Goal: Transaction & Acquisition: Purchase product/service

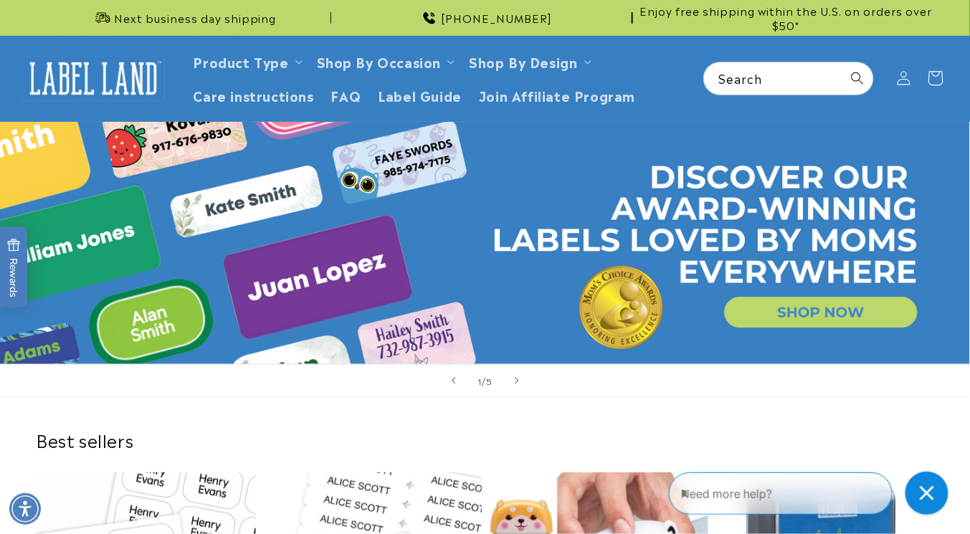
click at [933, 72] on icon at bounding box center [936, 79] width 14 height 14
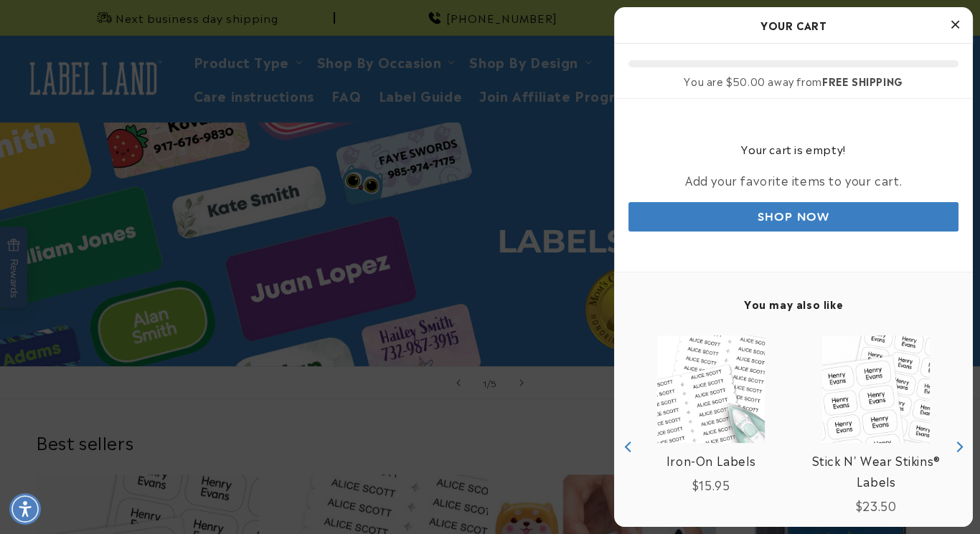
click at [933, 72] on div at bounding box center [490, 267] width 980 height 534
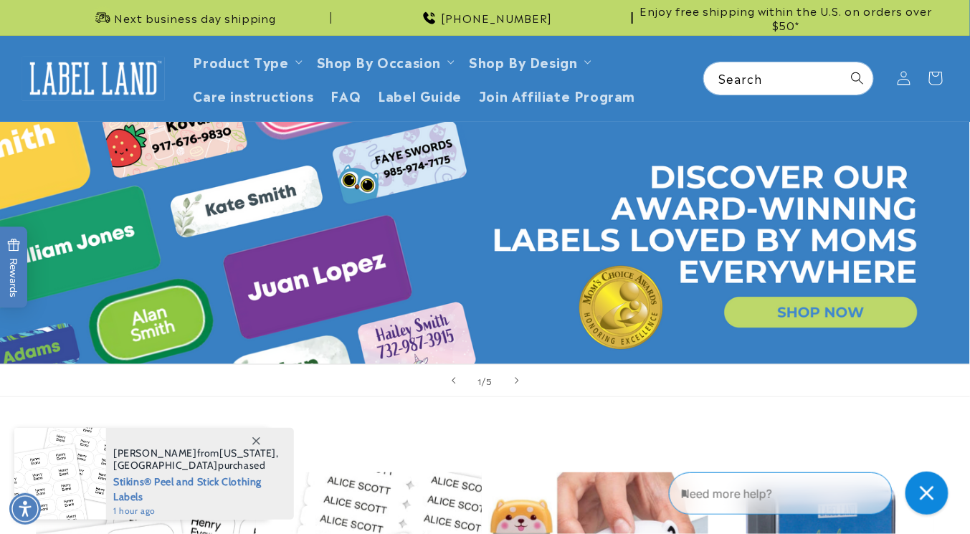
click at [933, 72] on icon at bounding box center [936, 79] width 14 height 14
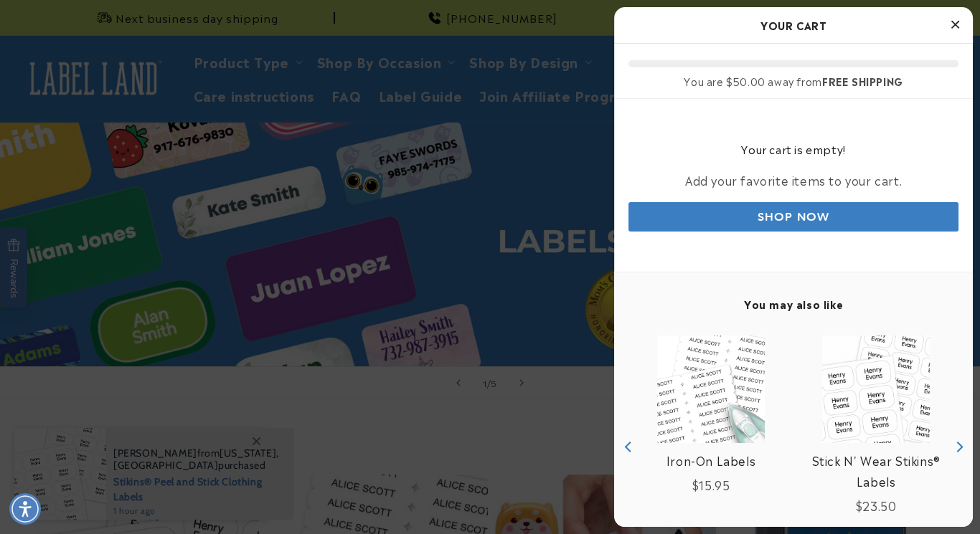
click at [957, 22] on icon "Close Cart" at bounding box center [955, 24] width 8 height 13
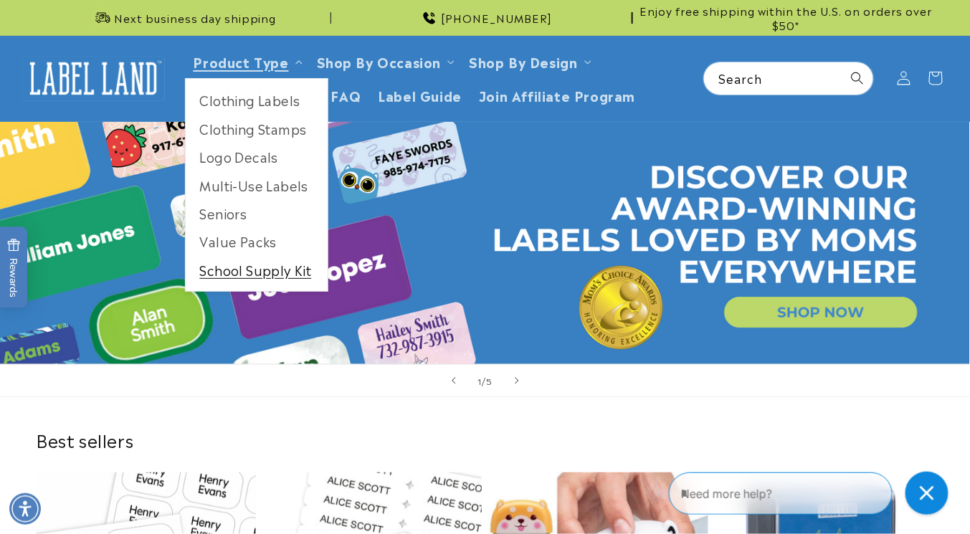
click at [255, 269] on link "School Supply Kit" at bounding box center [257, 270] width 142 height 28
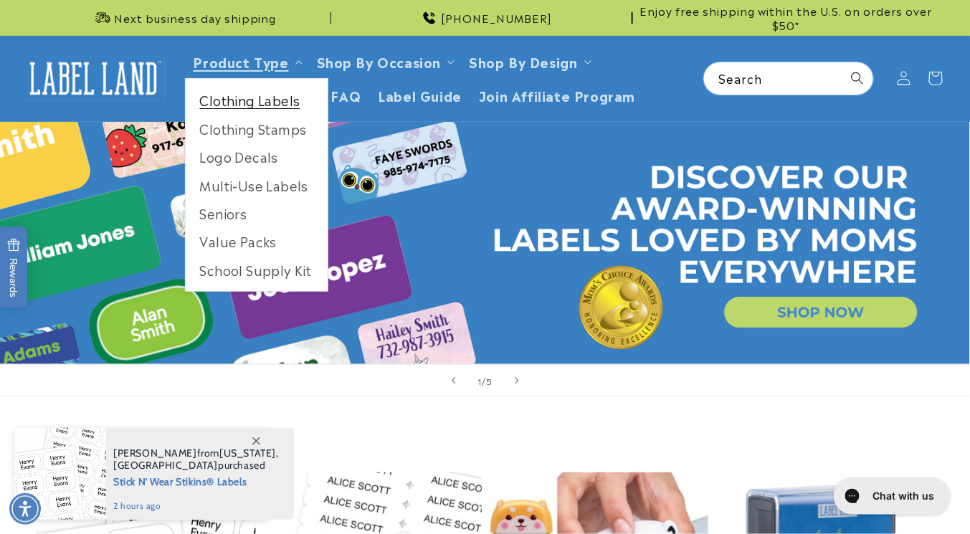
click at [250, 103] on link "Clothing Labels" at bounding box center [257, 100] width 142 height 28
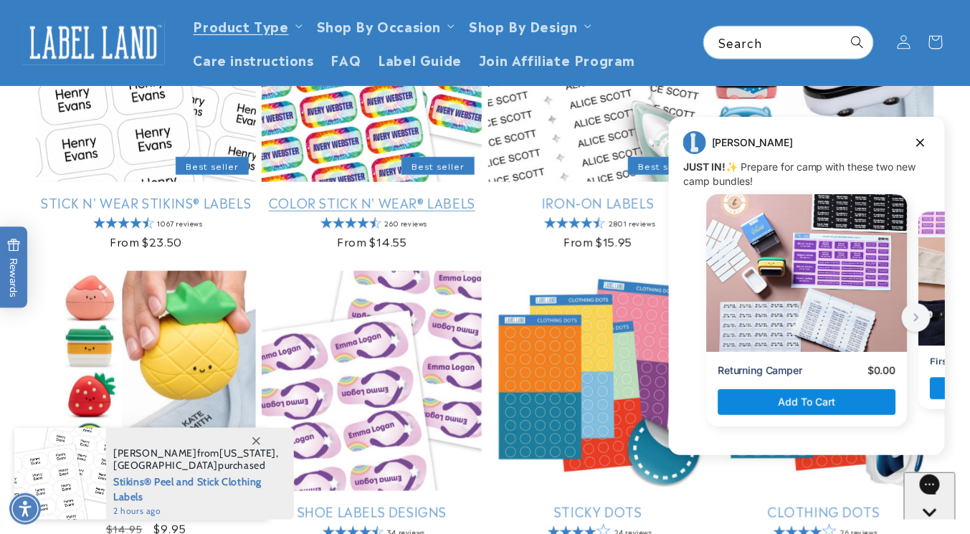
scroll to position [293, 0]
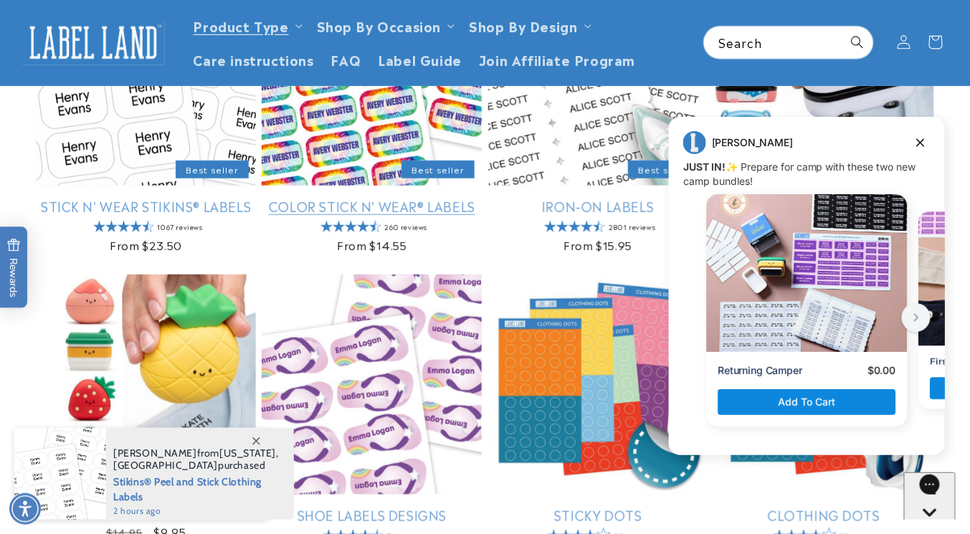
click at [397, 198] on link "Color Stick N' Wear® Labels" at bounding box center [372, 206] width 220 height 16
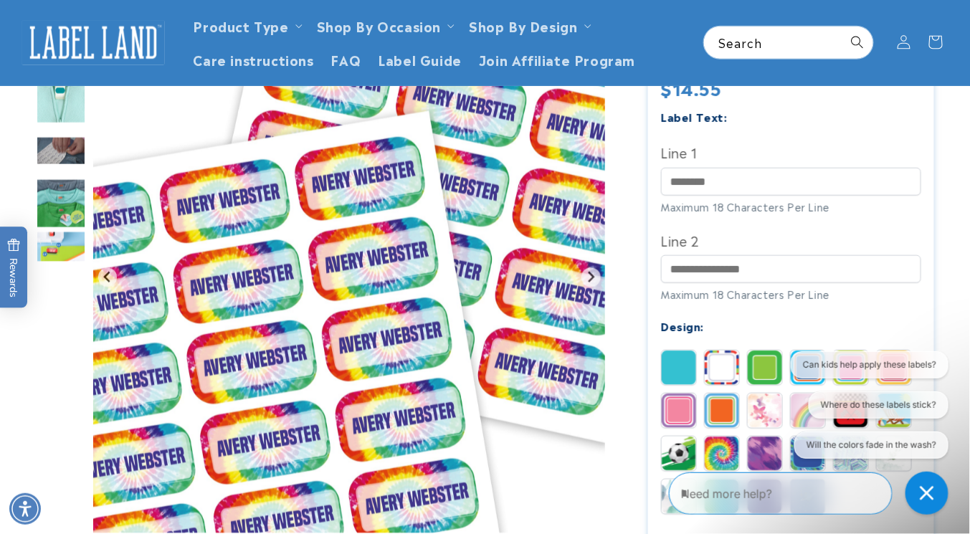
scroll to position [384, 0]
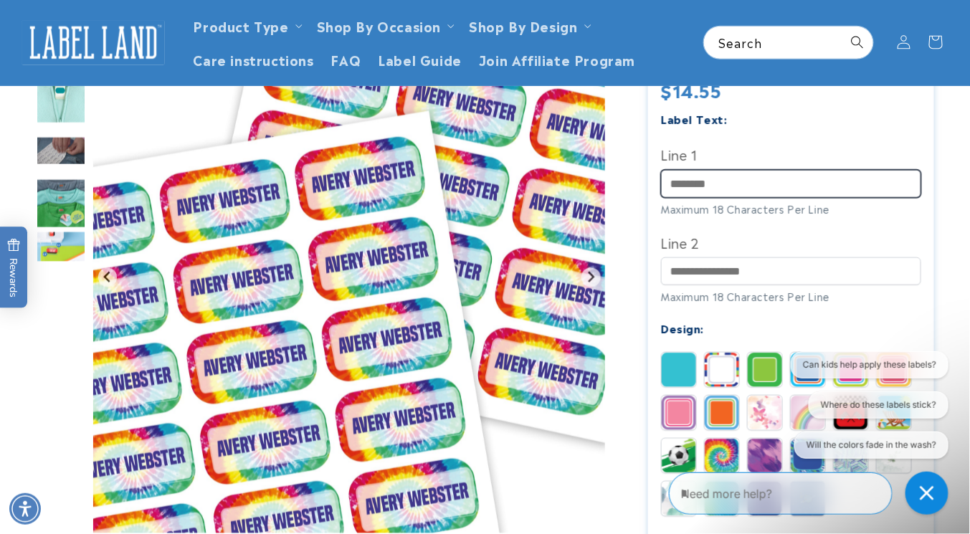
click at [819, 184] on input "Line 1" at bounding box center [791, 184] width 261 height 28
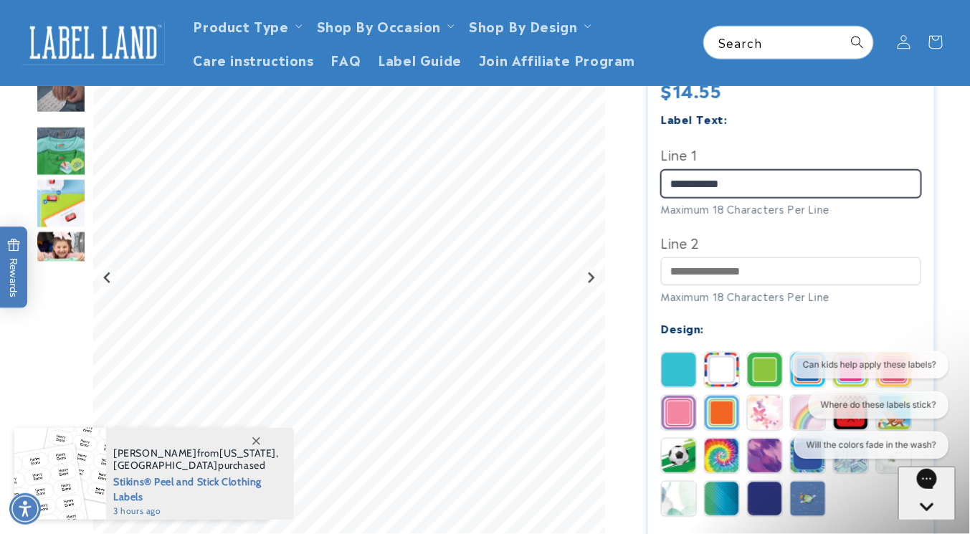
type input "**********"
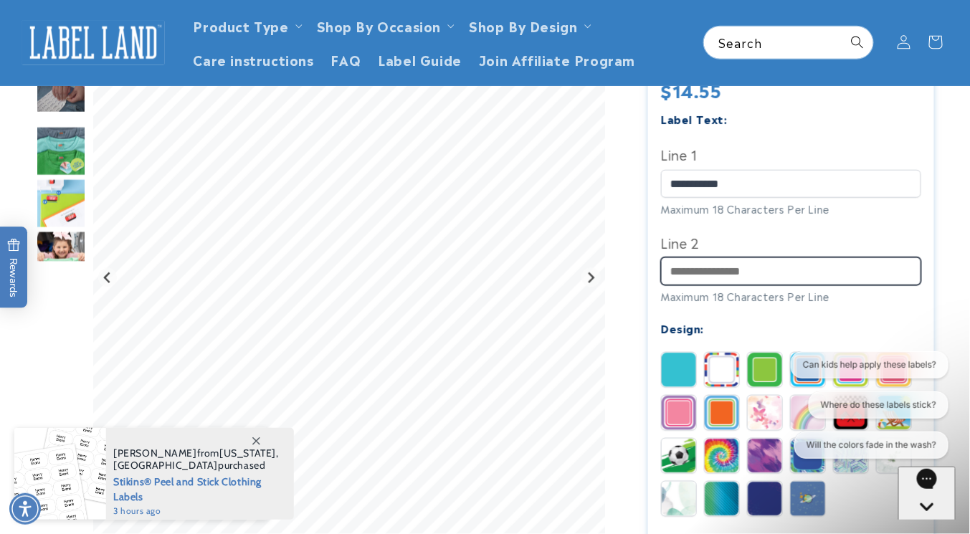
click at [696, 283] on input "Line 2" at bounding box center [791, 271] width 261 height 28
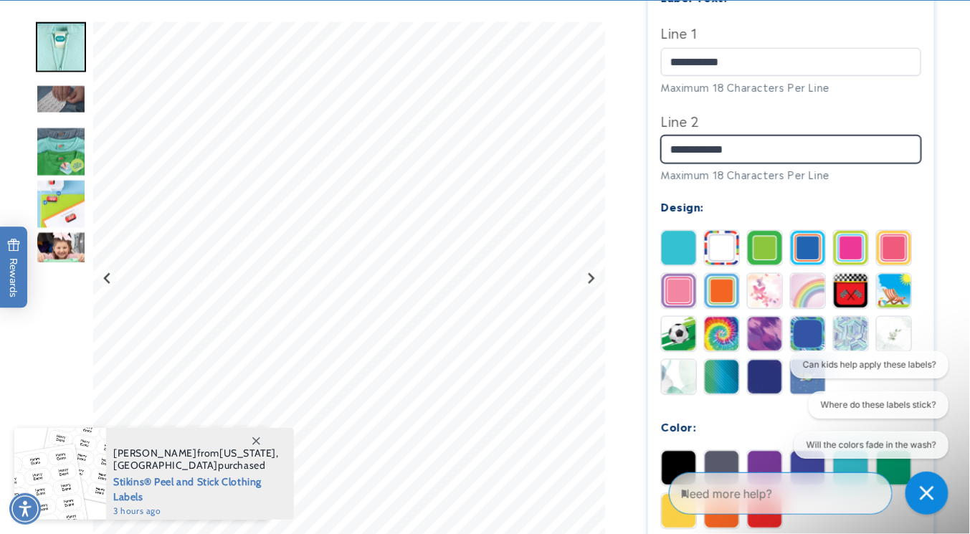
scroll to position [507, 0]
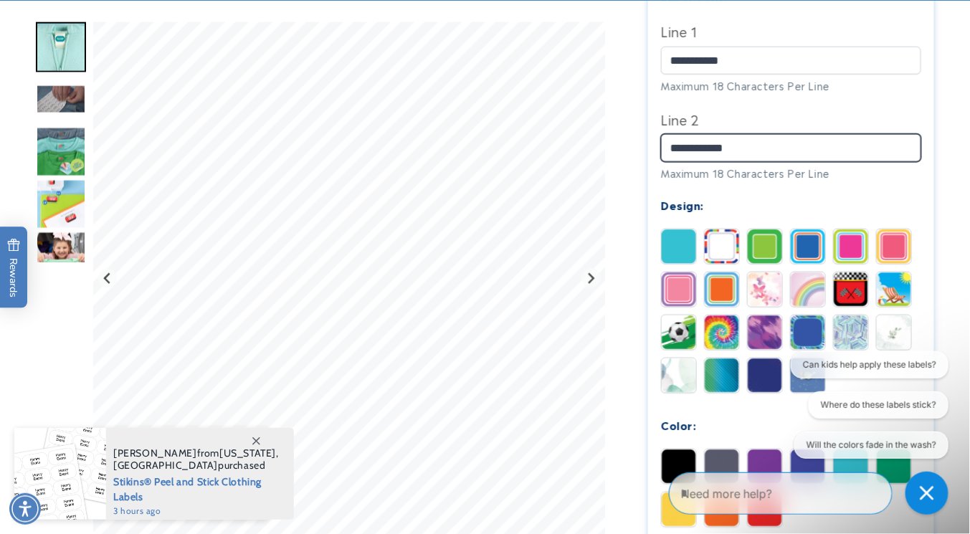
type input "**********"
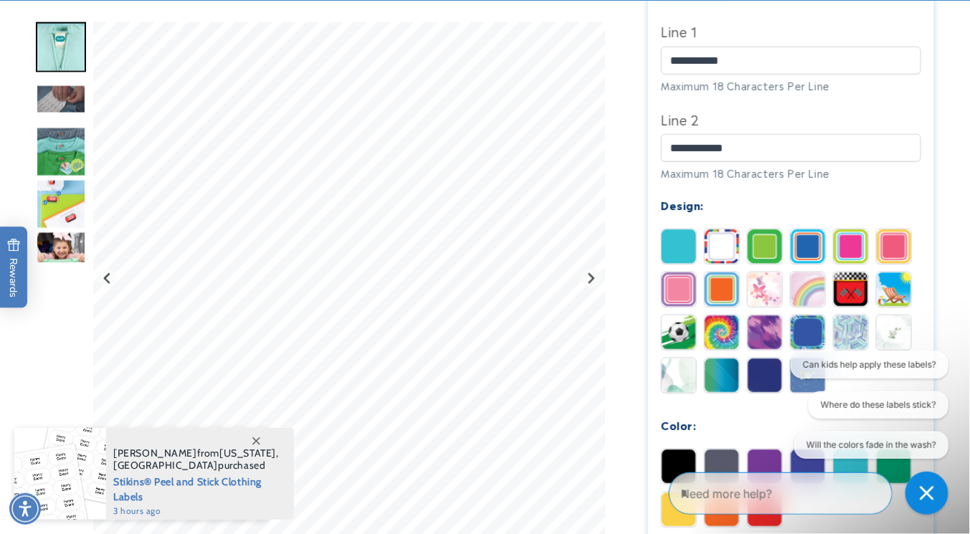
click at [850, 257] on img at bounding box center [851, 246] width 34 height 34
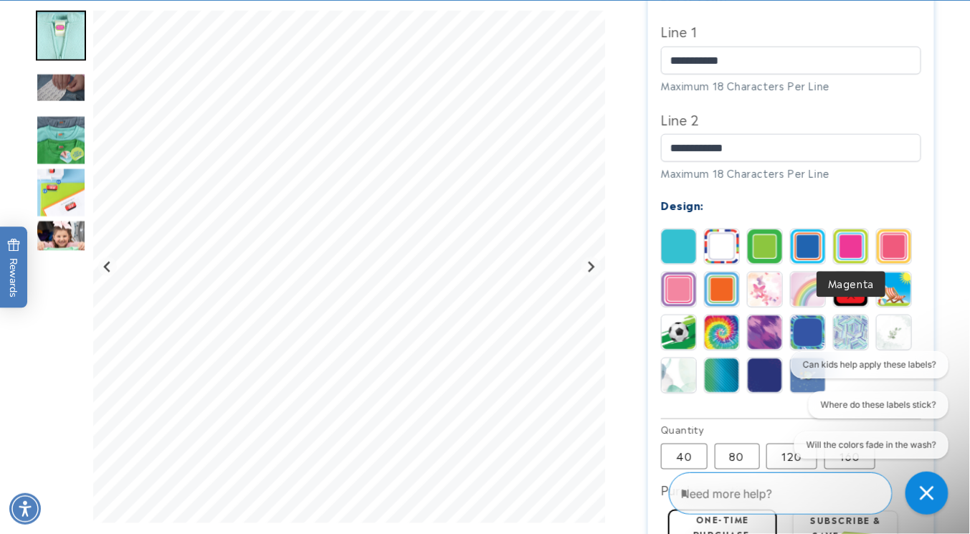
click at [724, 334] on img at bounding box center [722, 333] width 34 height 34
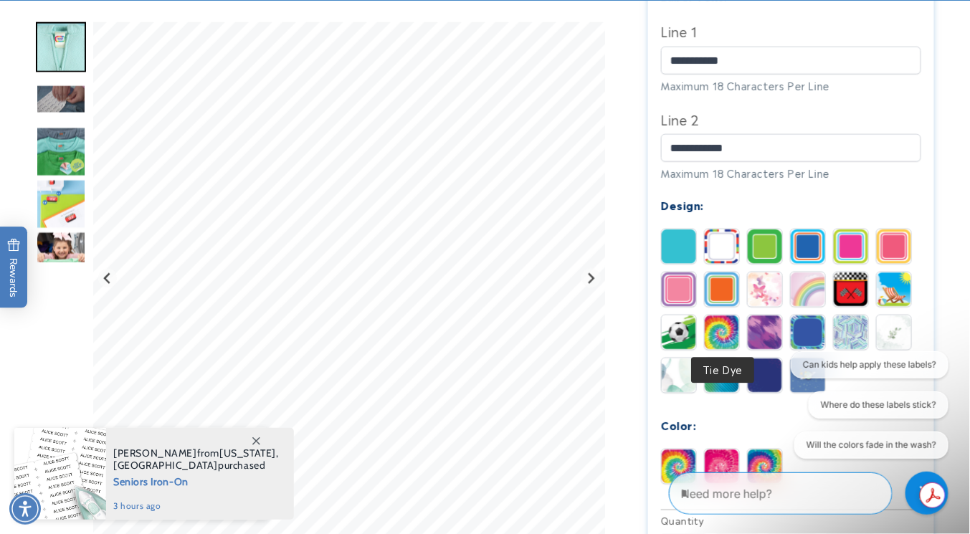
click at [904, 299] on img at bounding box center [894, 290] width 34 height 34
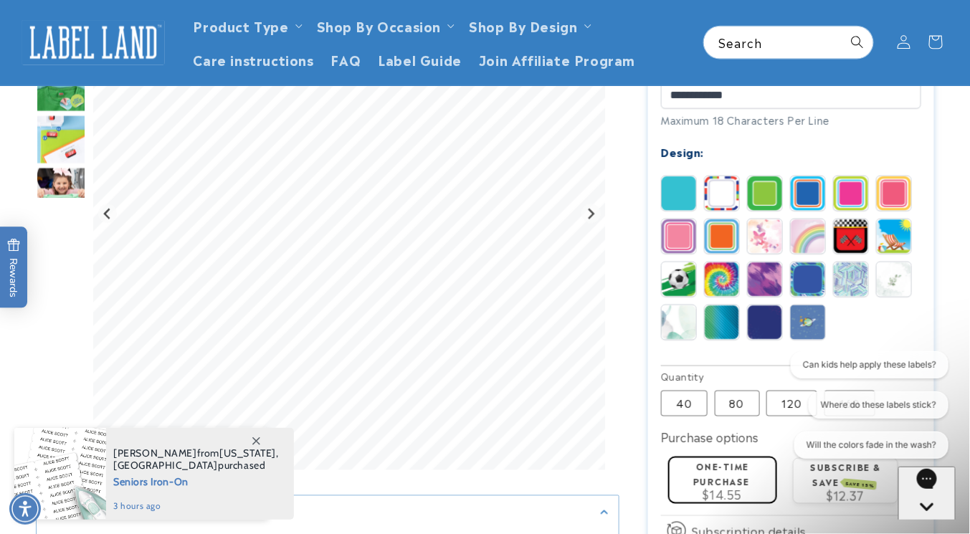
scroll to position [555, 0]
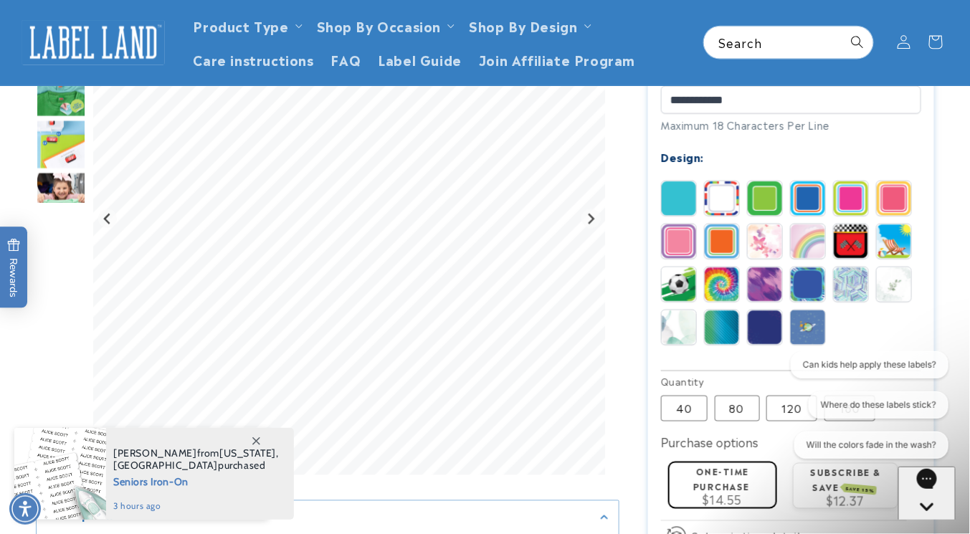
click at [683, 248] on img at bounding box center [679, 241] width 34 height 34
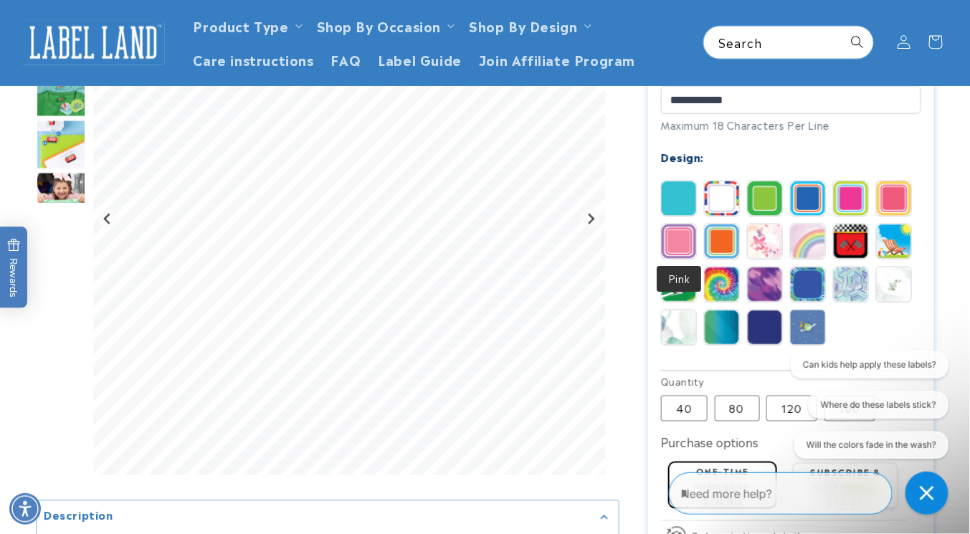
click at [678, 210] on img at bounding box center [679, 198] width 34 height 34
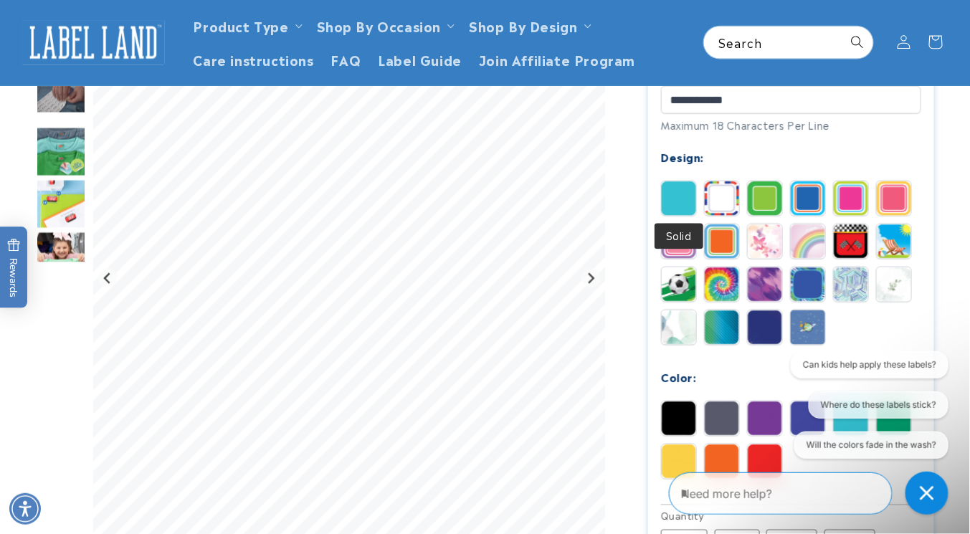
click at [724, 197] on img at bounding box center [722, 198] width 34 height 34
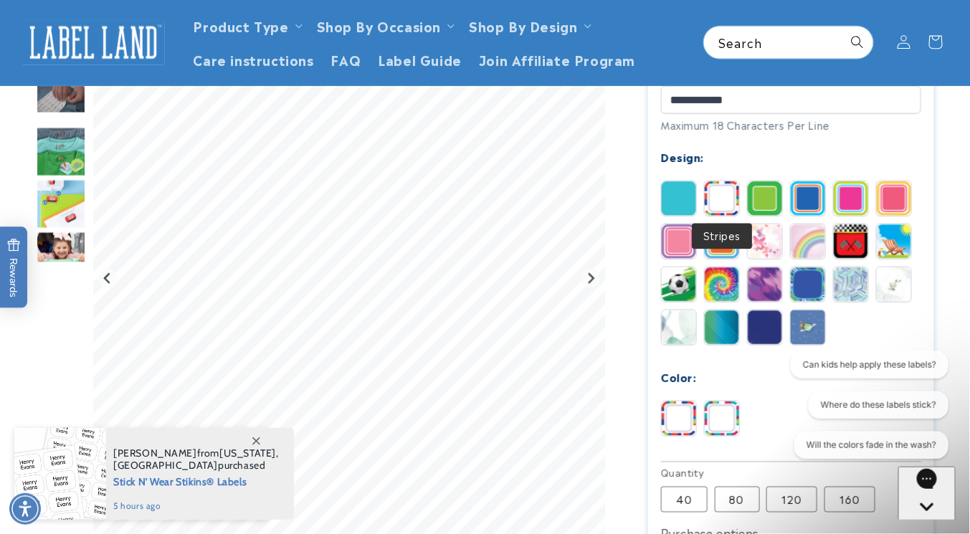
click at [776, 197] on img at bounding box center [765, 198] width 34 height 34
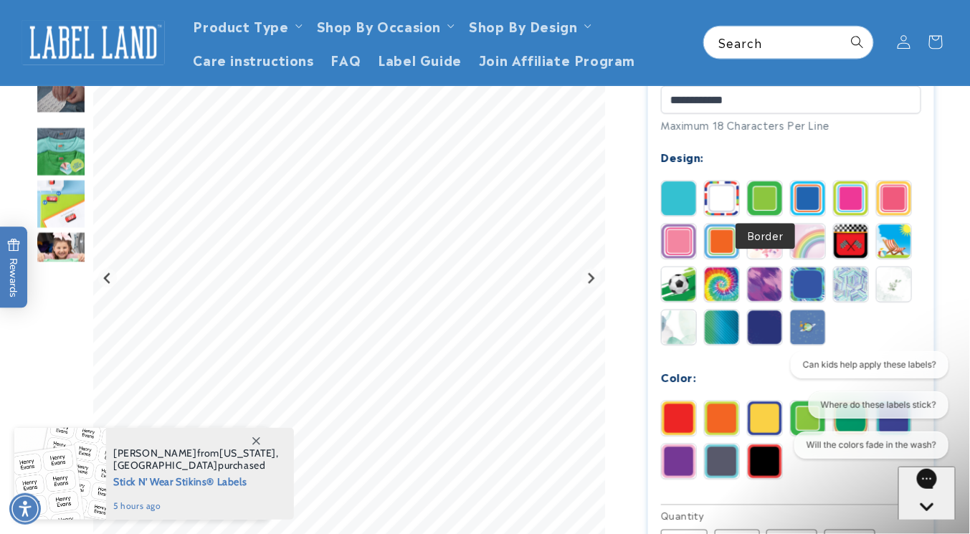
click at [807, 202] on img at bounding box center [808, 198] width 34 height 34
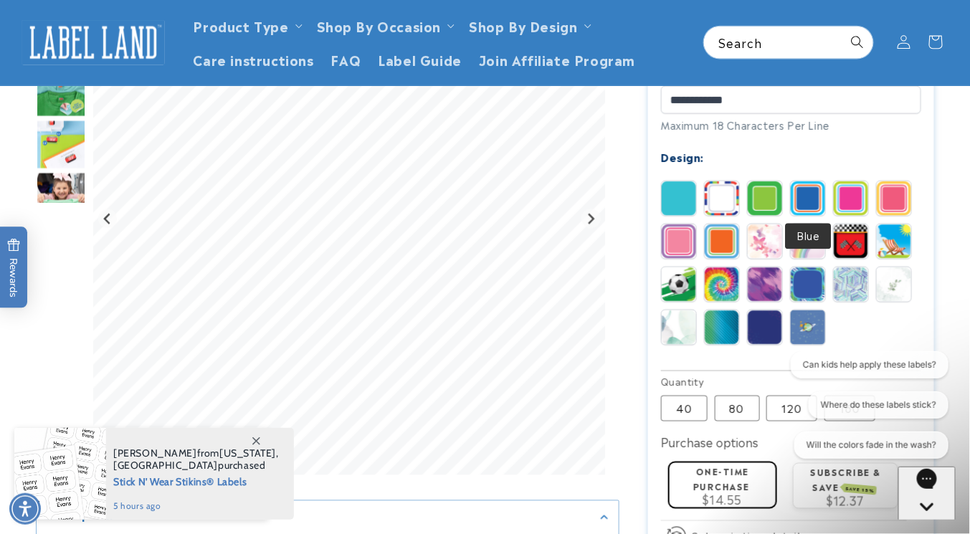
click at [845, 203] on img at bounding box center [851, 198] width 34 height 34
click at [885, 202] on img at bounding box center [894, 198] width 34 height 34
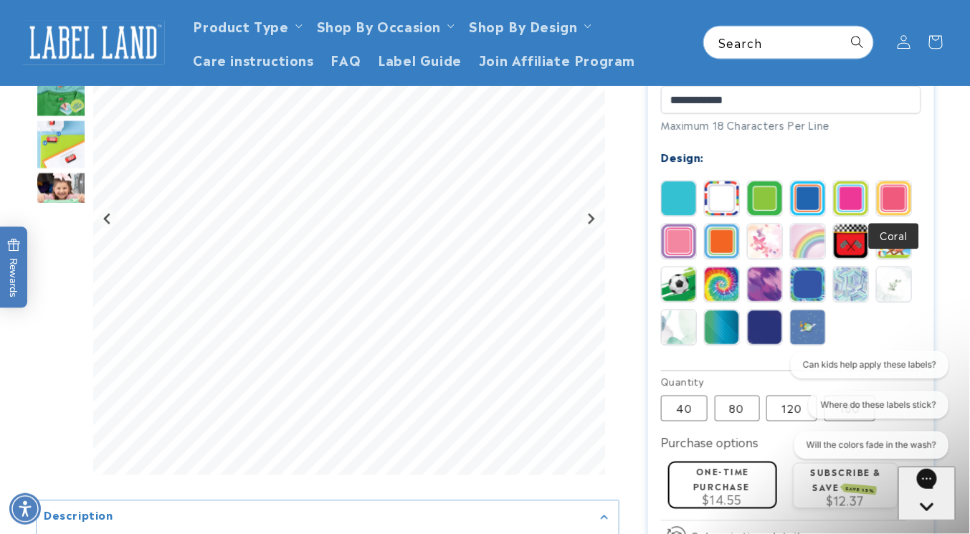
click at [769, 247] on img at bounding box center [765, 241] width 34 height 34
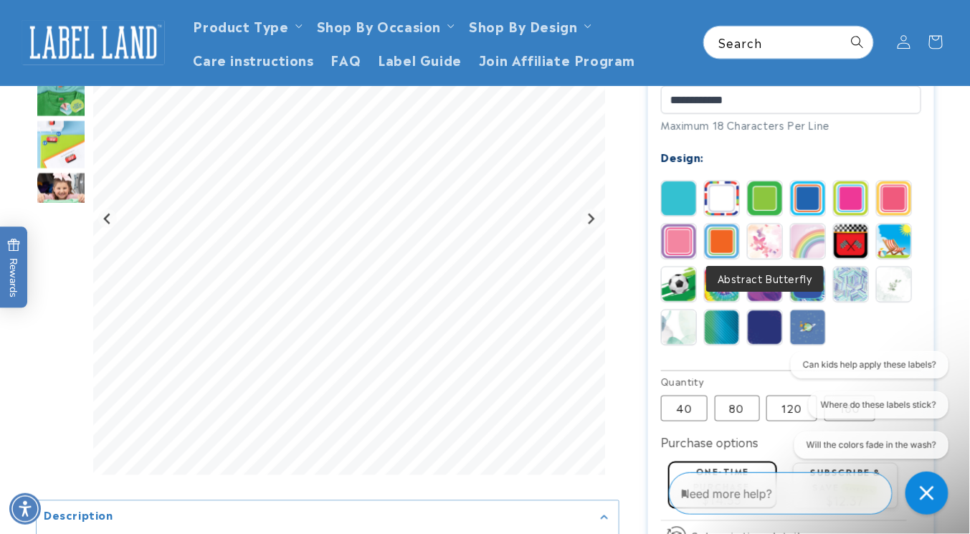
click at [804, 240] on img at bounding box center [808, 241] width 34 height 34
click at [853, 244] on img at bounding box center [851, 241] width 34 height 34
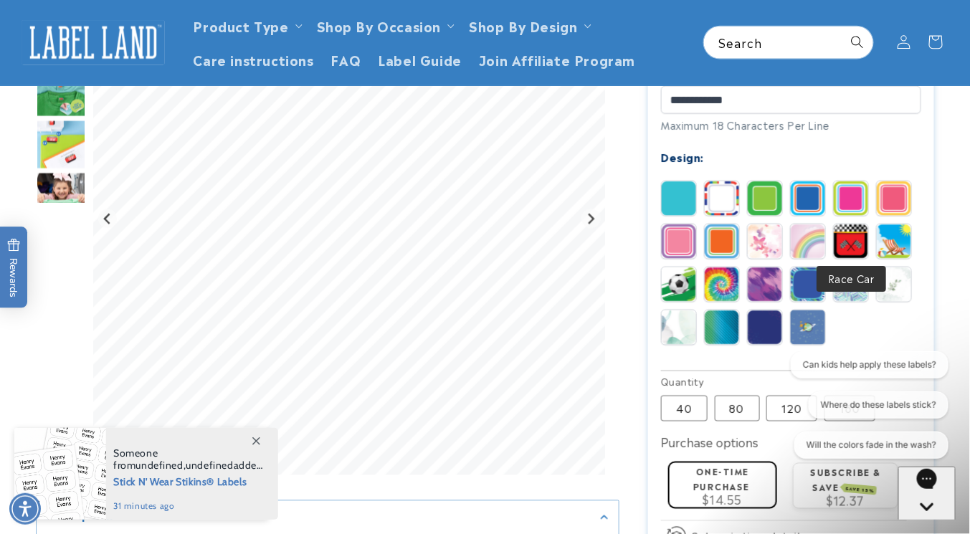
click at [720, 250] on img at bounding box center [722, 241] width 34 height 34
click at [768, 247] on img at bounding box center [765, 241] width 34 height 34
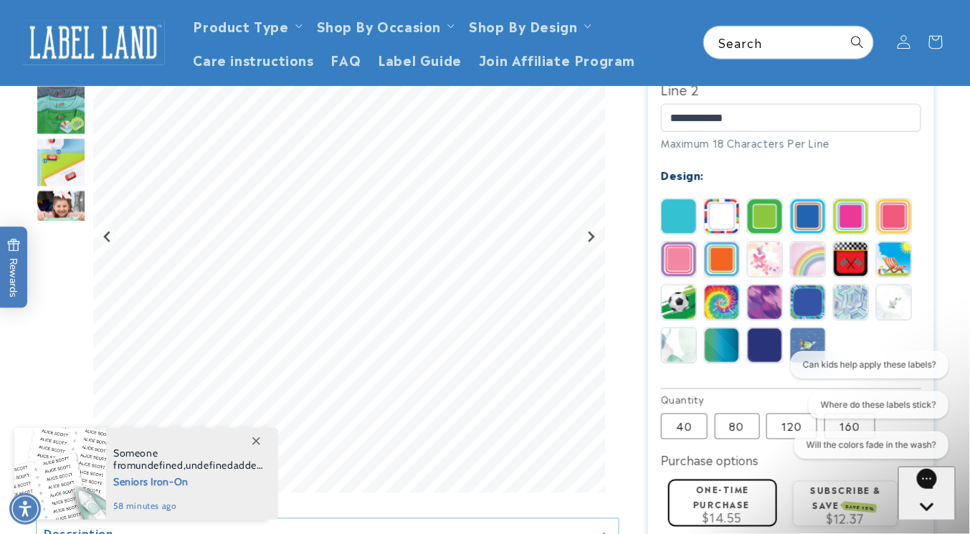
scroll to position [541, 0]
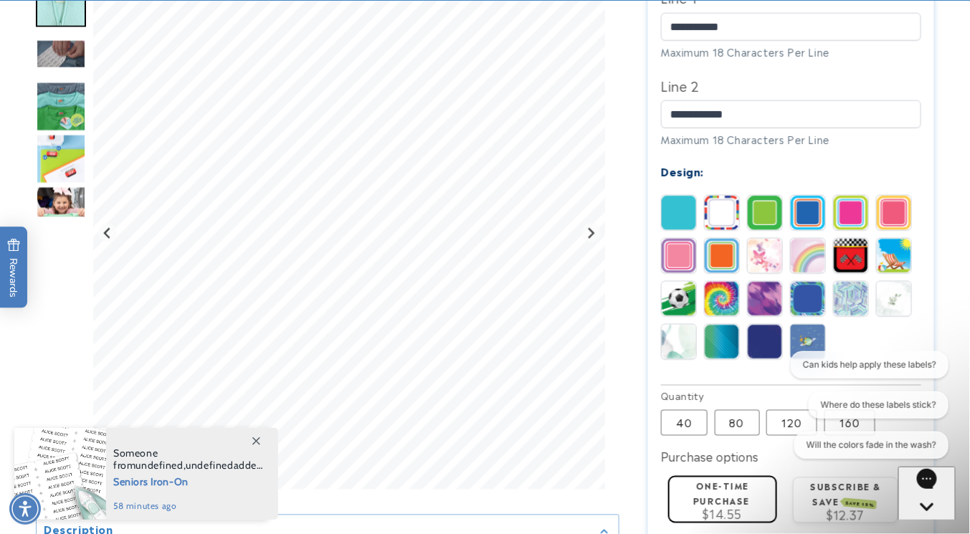
click at [821, 265] on img at bounding box center [808, 256] width 34 height 34
click at [863, 266] on img at bounding box center [851, 256] width 34 height 34
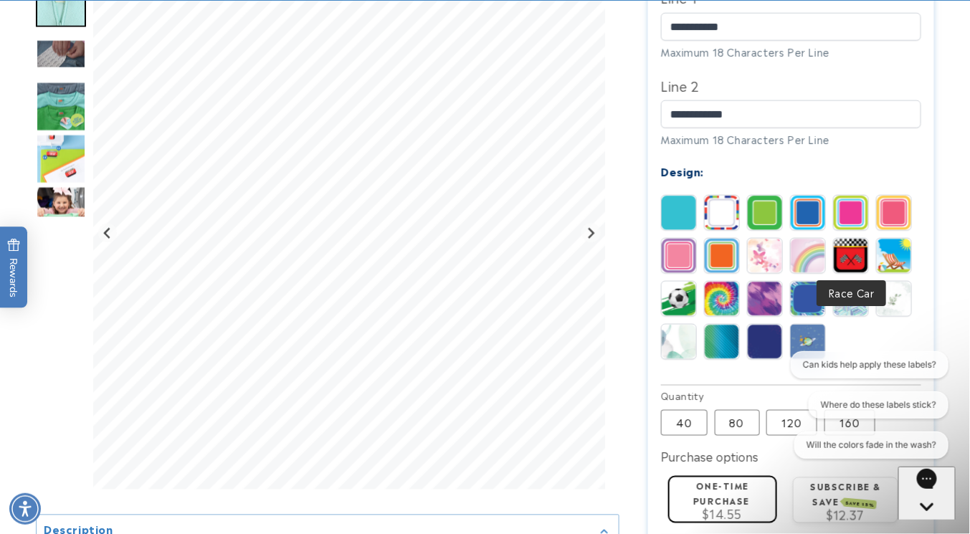
click at [905, 300] on img at bounding box center [894, 299] width 34 height 34
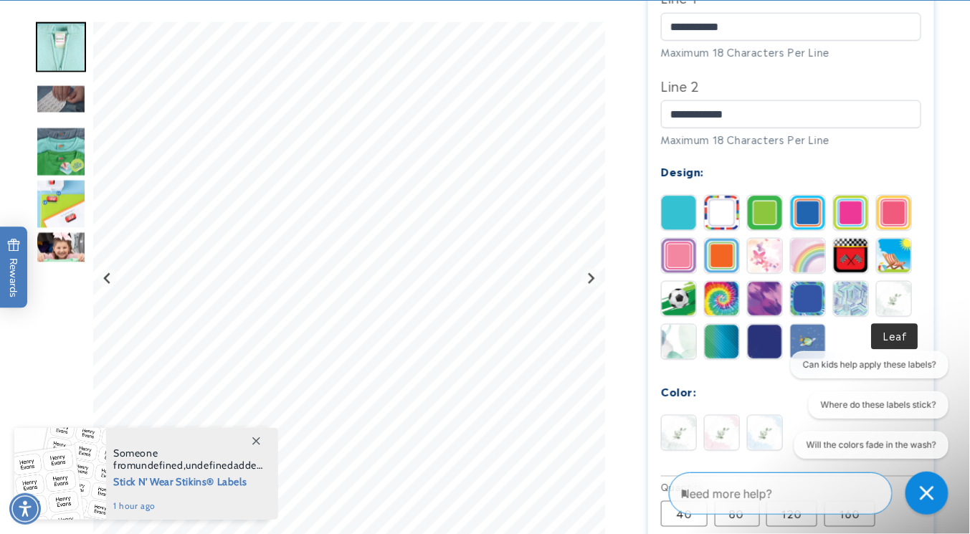
click at [805, 255] on img at bounding box center [808, 256] width 34 height 34
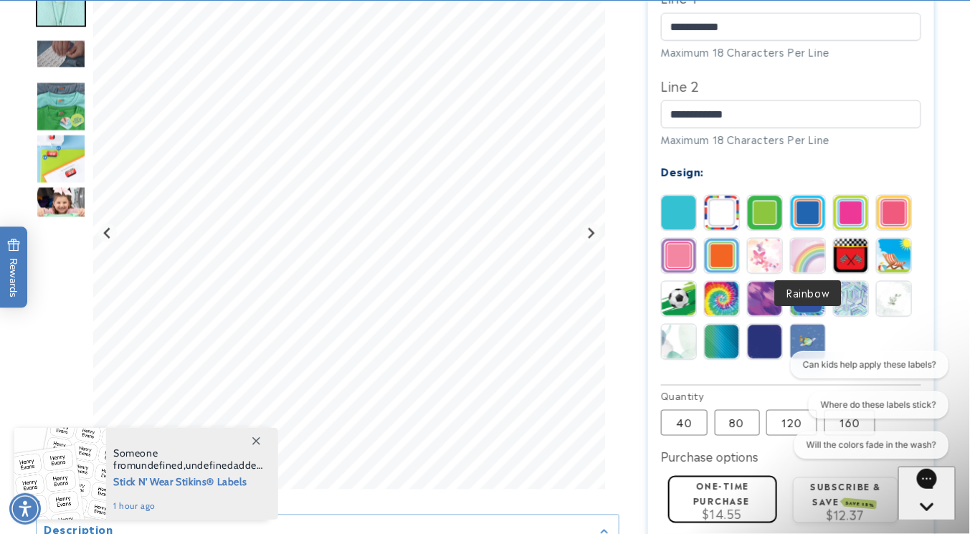
click at [773, 263] on img at bounding box center [765, 256] width 34 height 34
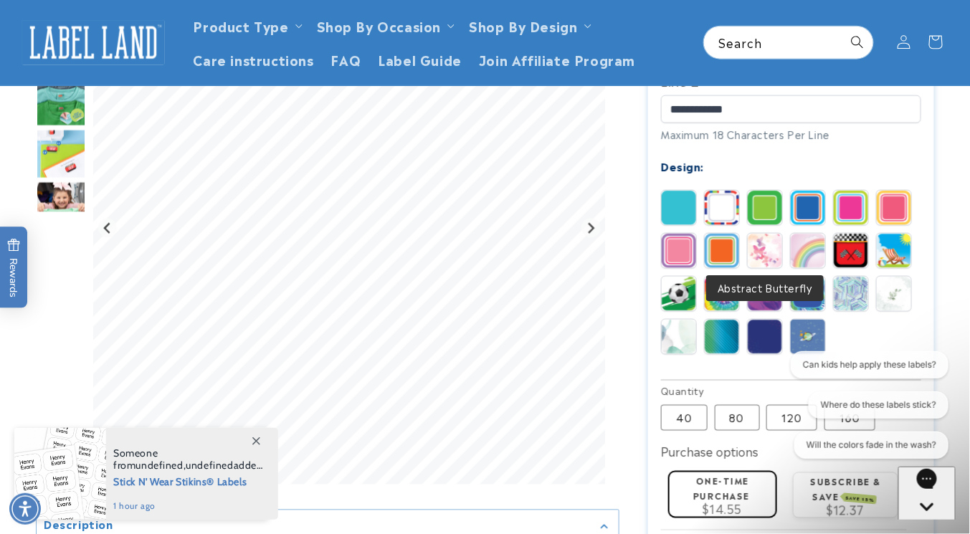
scroll to position [543, 0]
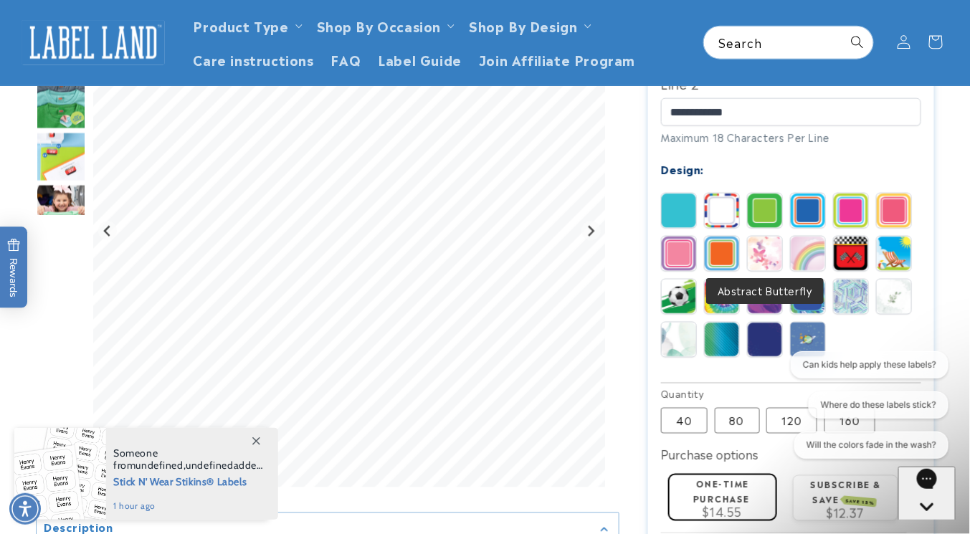
click at [906, 300] on img at bounding box center [894, 297] width 34 height 34
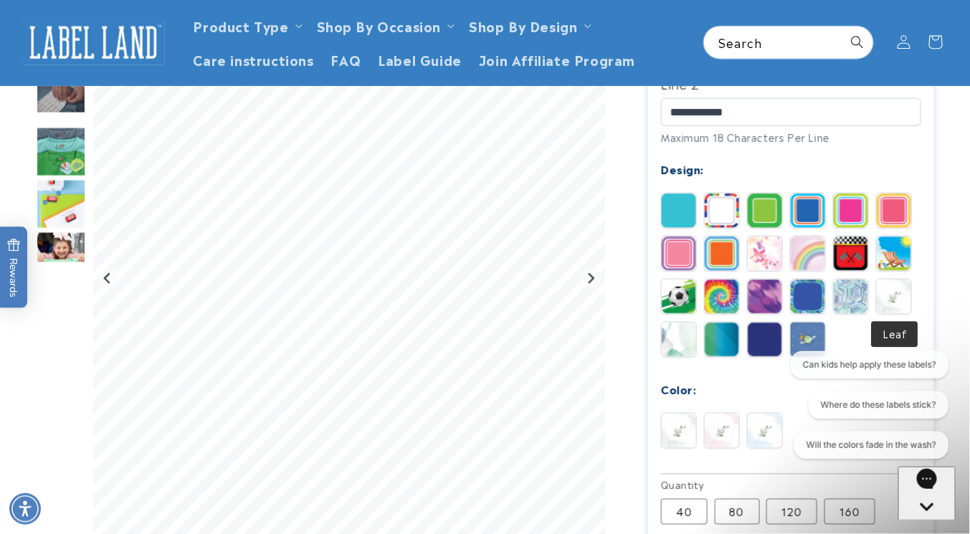
click at [680, 338] on img at bounding box center [679, 340] width 34 height 34
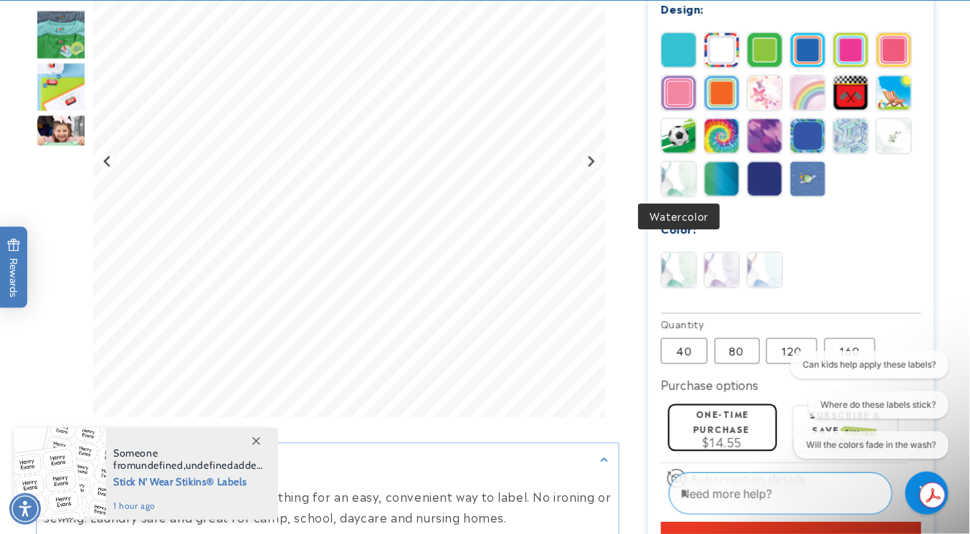
scroll to position [706, 0]
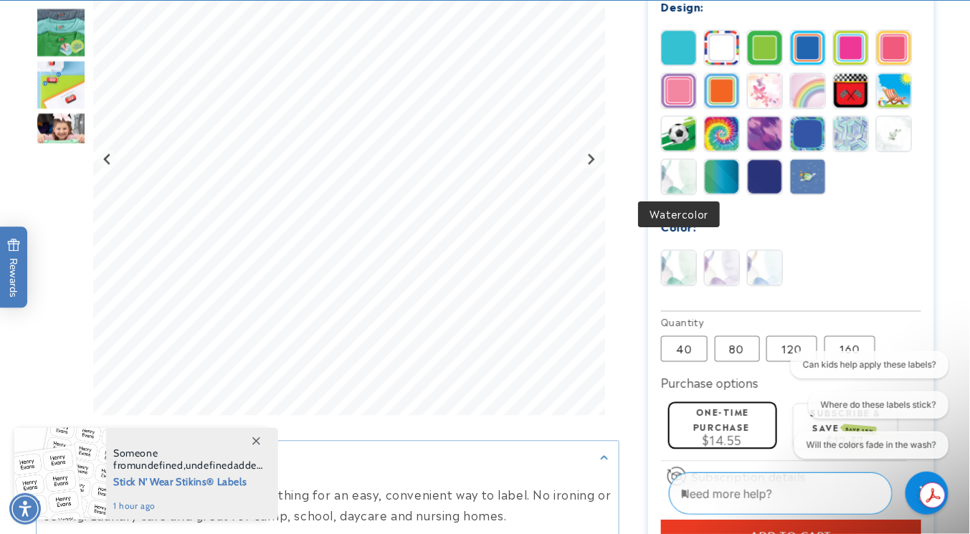
click at [719, 274] on img at bounding box center [722, 268] width 34 height 34
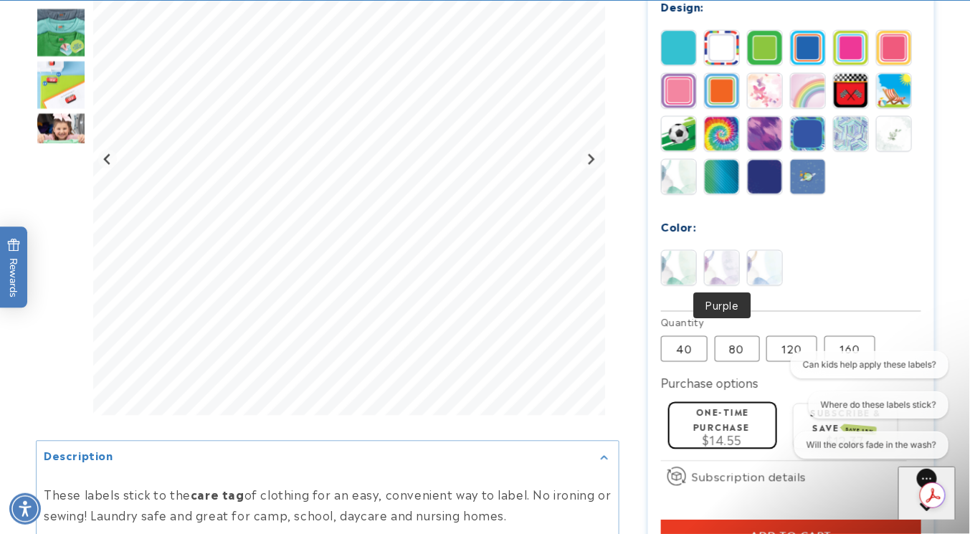
click at [754, 298] on div "**********" at bounding box center [791, 47] width 261 height 521
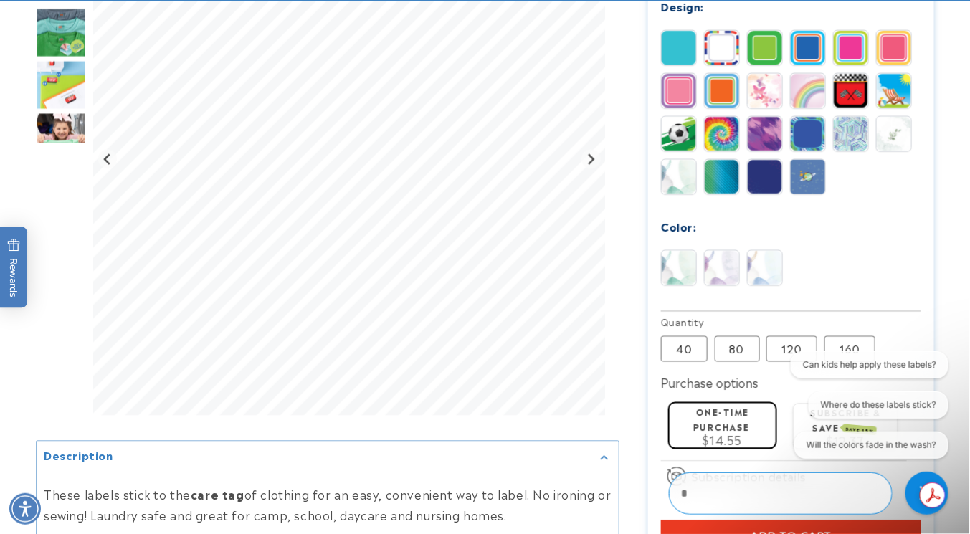
click at [777, 277] on img at bounding box center [765, 268] width 34 height 34
click at [716, 283] on img at bounding box center [722, 268] width 34 height 34
click at [682, 282] on img at bounding box center [679, 268] width 34 height 34
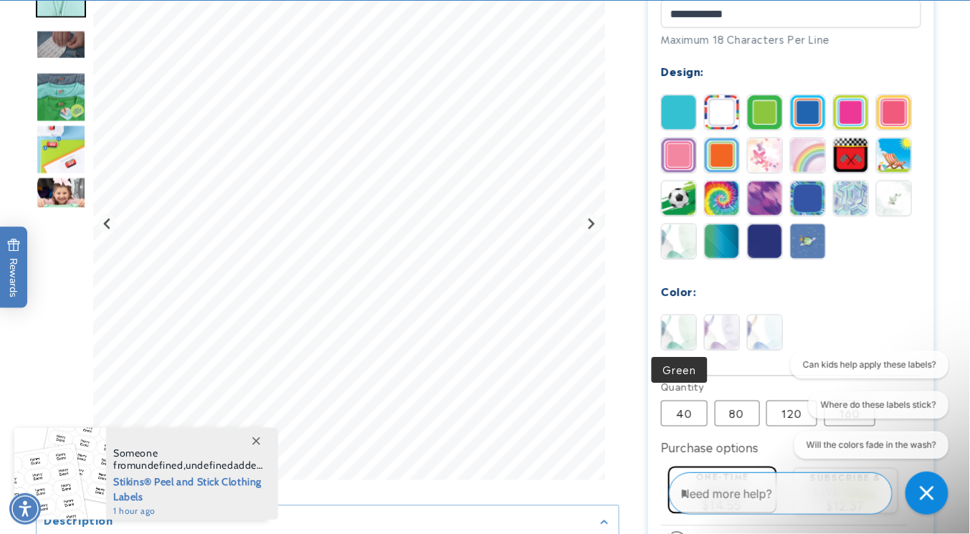
scroll to position [644, 0]
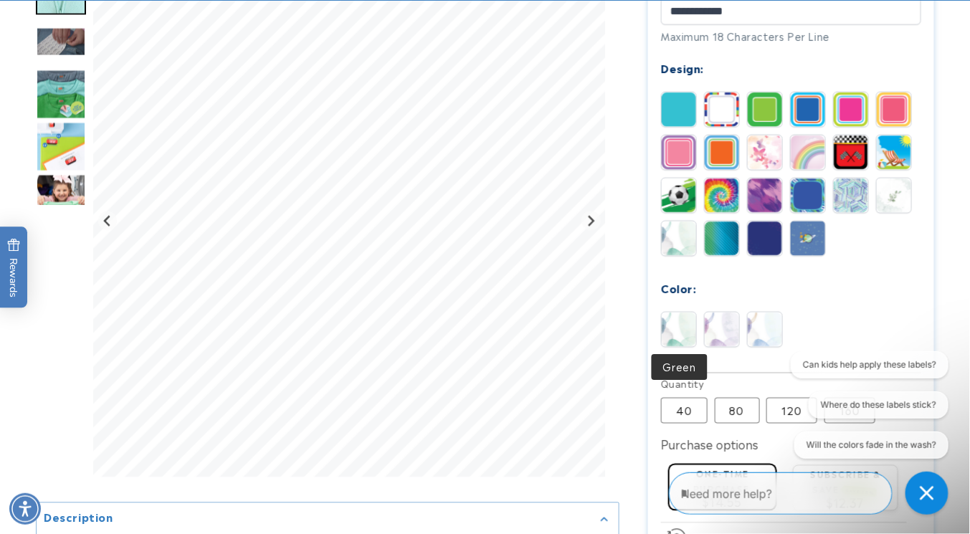
click at [680, 199] on img at bounding box center [679, 196] width 34 height 34
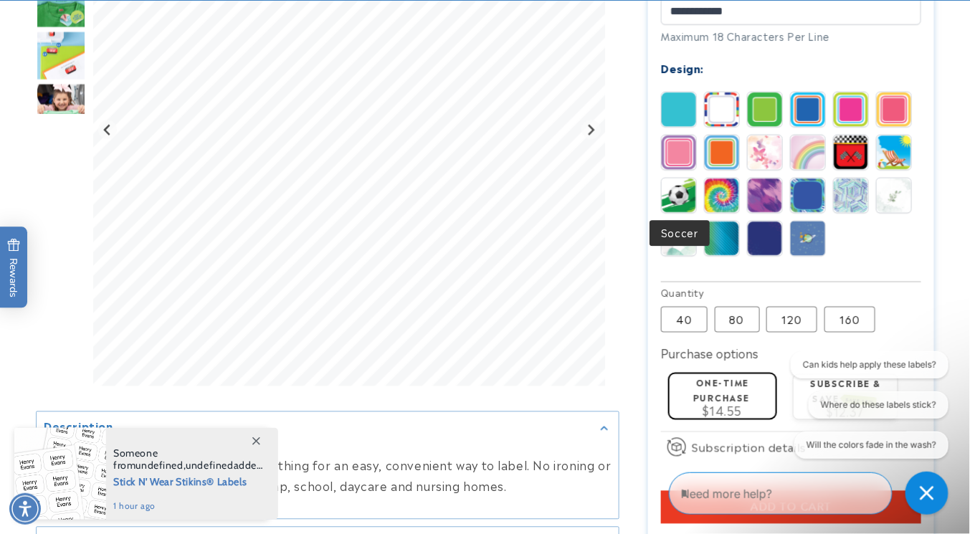
click at [734, 199] on img at bounding box center [722, 196] width 34 height 34
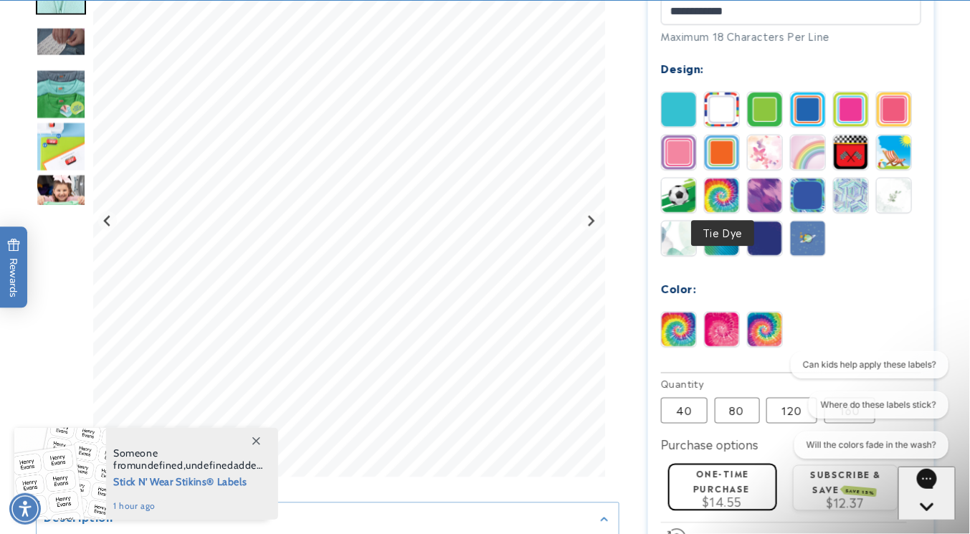
click at [765, 200] on img at bounding box center [765, 196] width 34 height 34
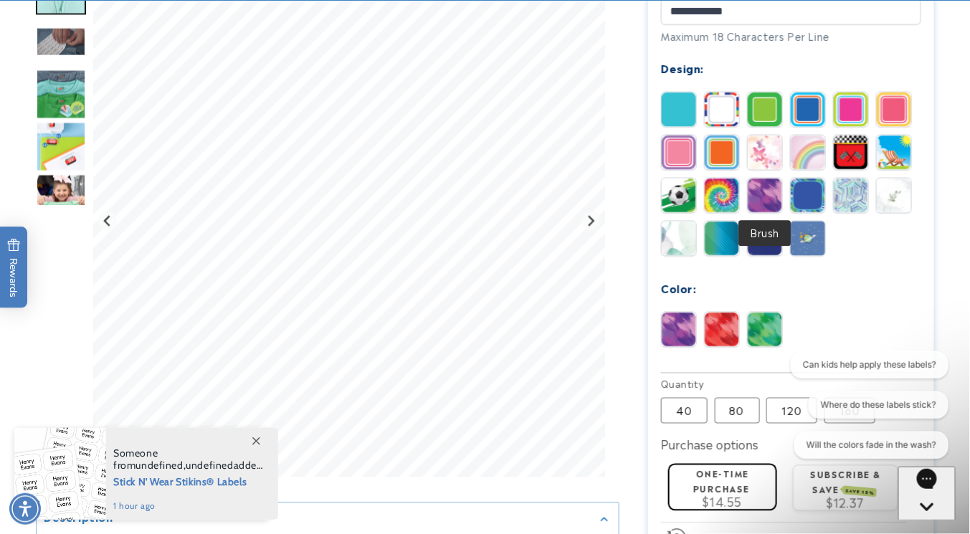
click at [720, 232] on img at bounding box center [722, 239] width 34 height 34
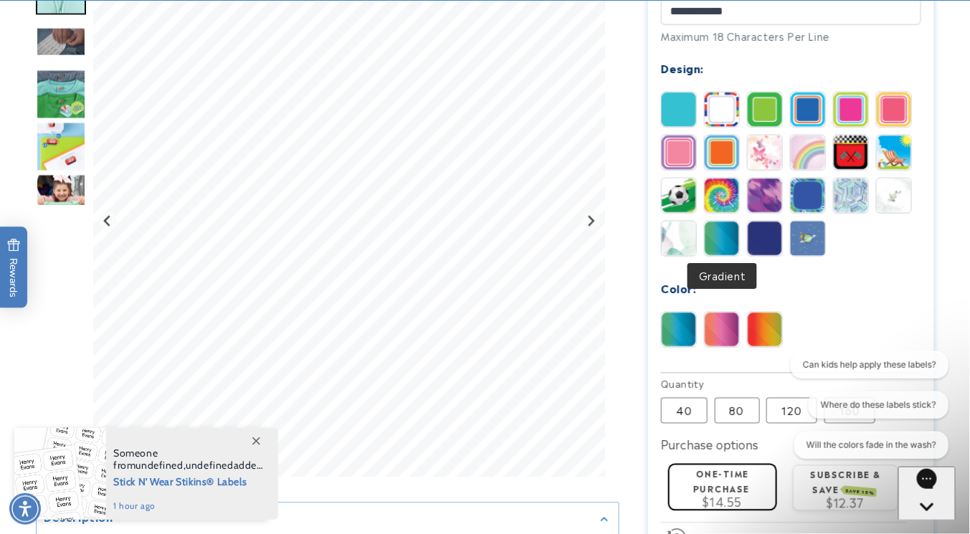
click at [772, 108] on img at bounding box center [765, 110] width 34 height 34
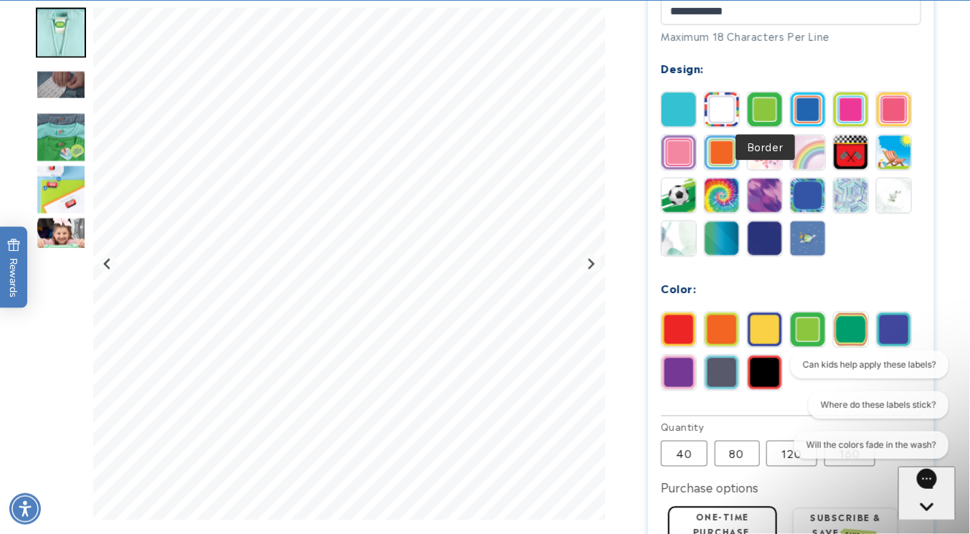
click at [682, 326] on img at bounding box center [679, 330] width 34 height 34
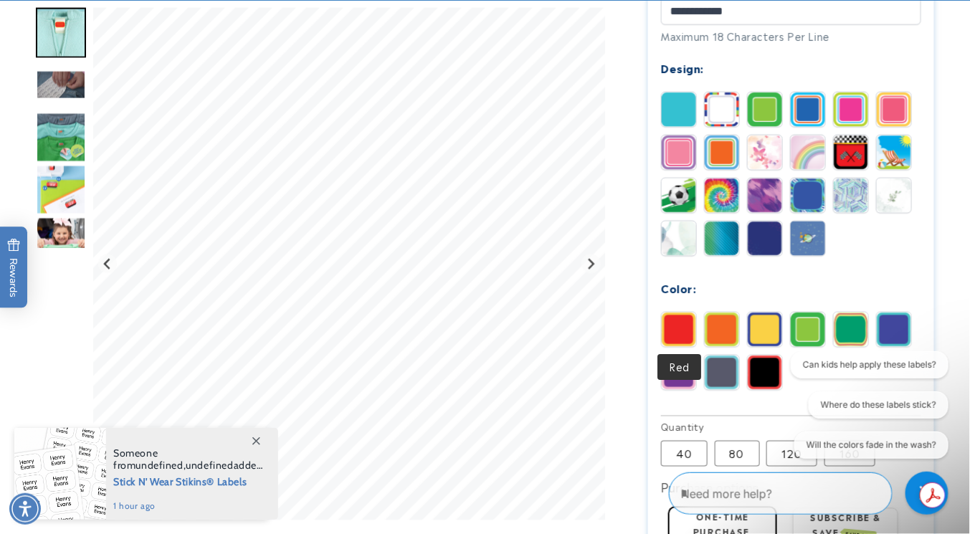
click at [757, 376] on img at bounding box center [765, 373] width 34 height 34
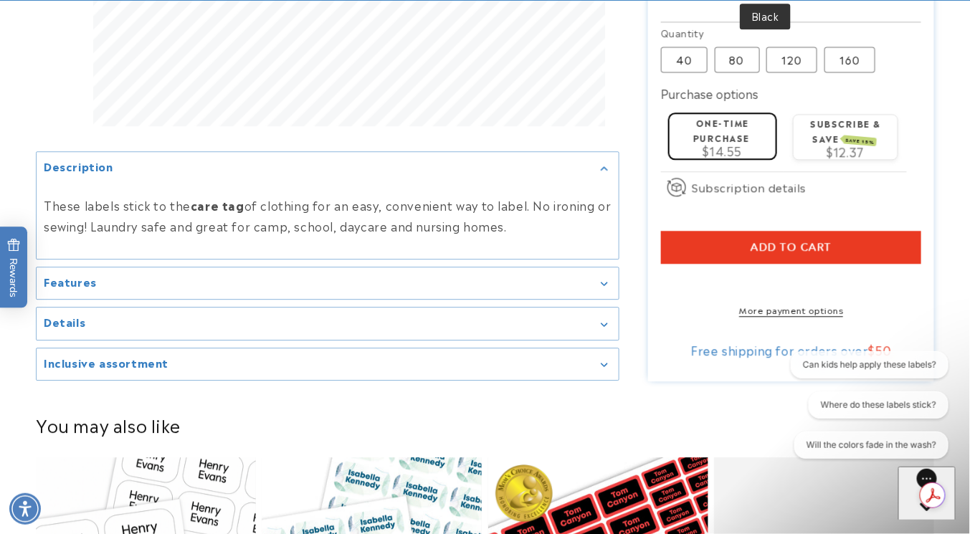
scroll to position [1041, 0]
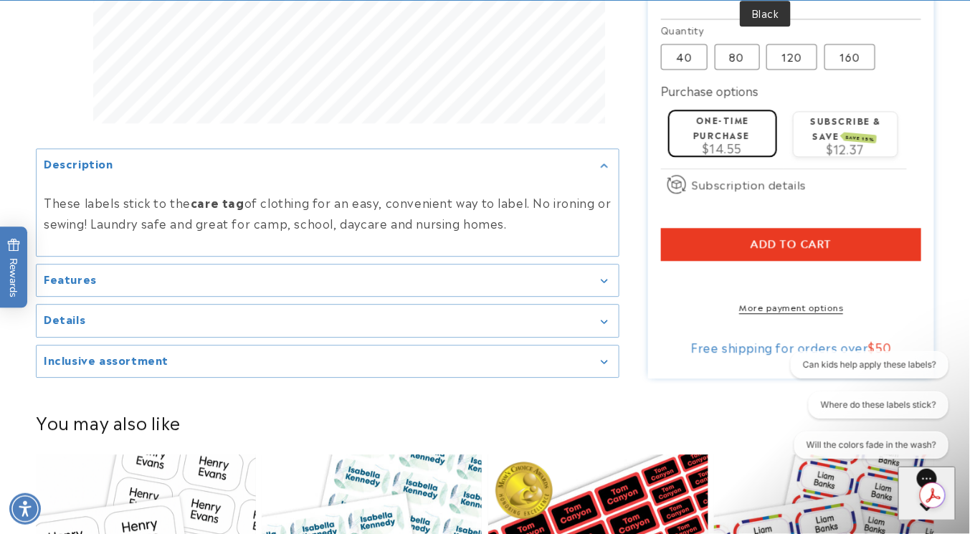
click at [841, 247] on button "Add to cart" at bounding box center [791, 244] width 261 height 33
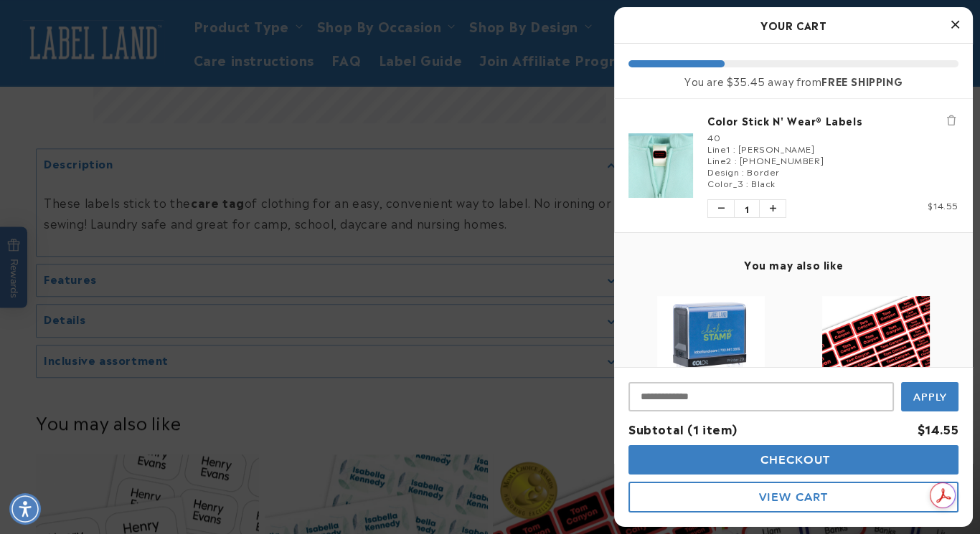
click at [544, 414] on div at bounding box center [490, 267] width 980 height 534
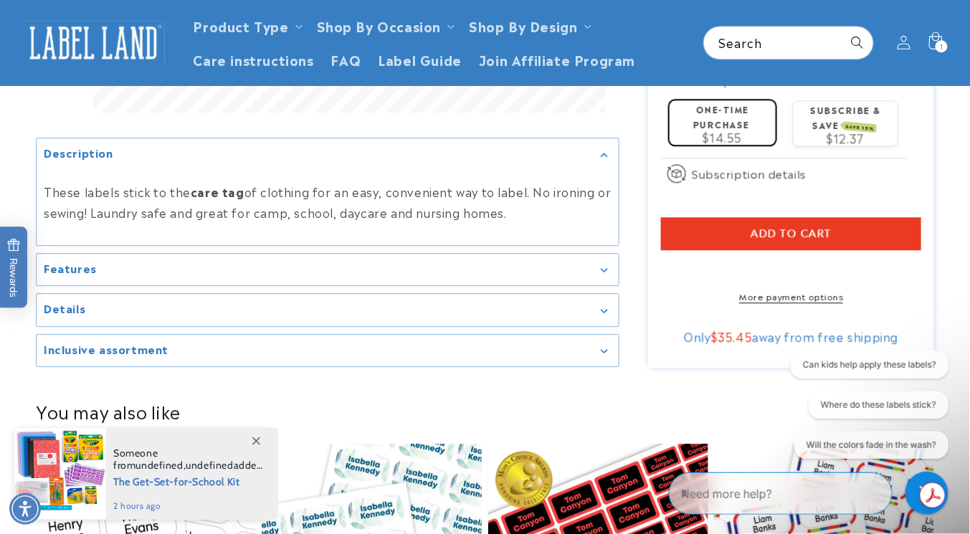
scroll to position [1050, 0]
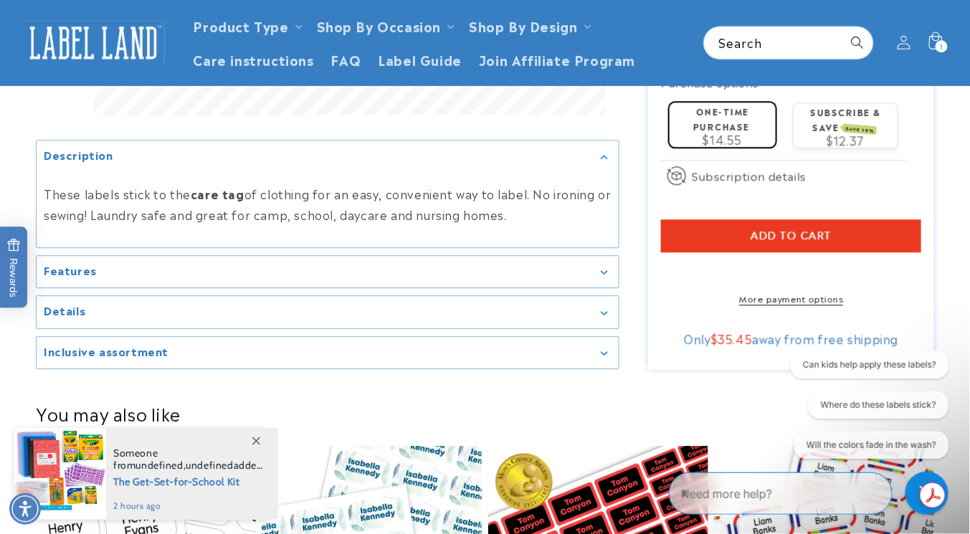
click at [866, 245] on button "Add to cart" at bounding box center [791, 235] width 261 height 33
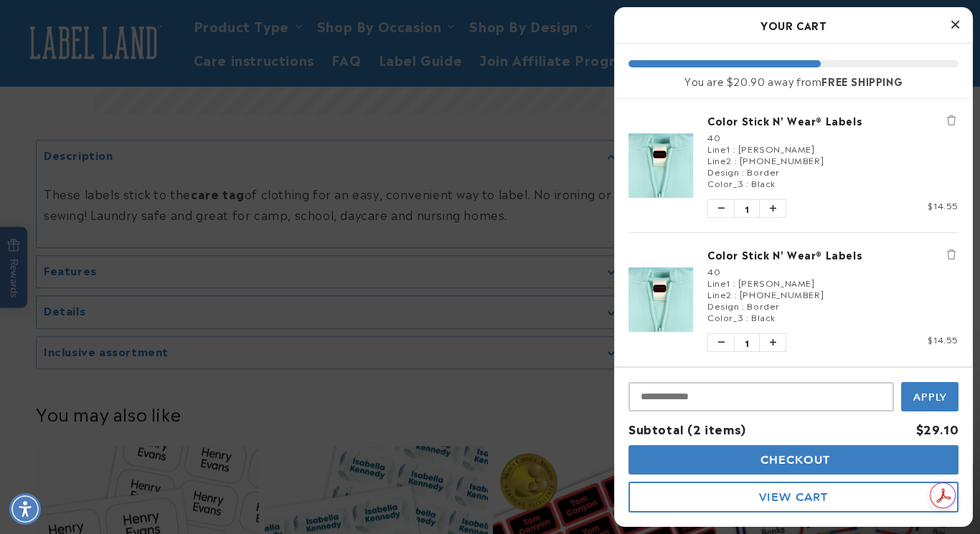
click at [947, 118] on icon "Remove Color Stick N' Wear® Labels" at bounding box center [951, 120] width 9 height 10
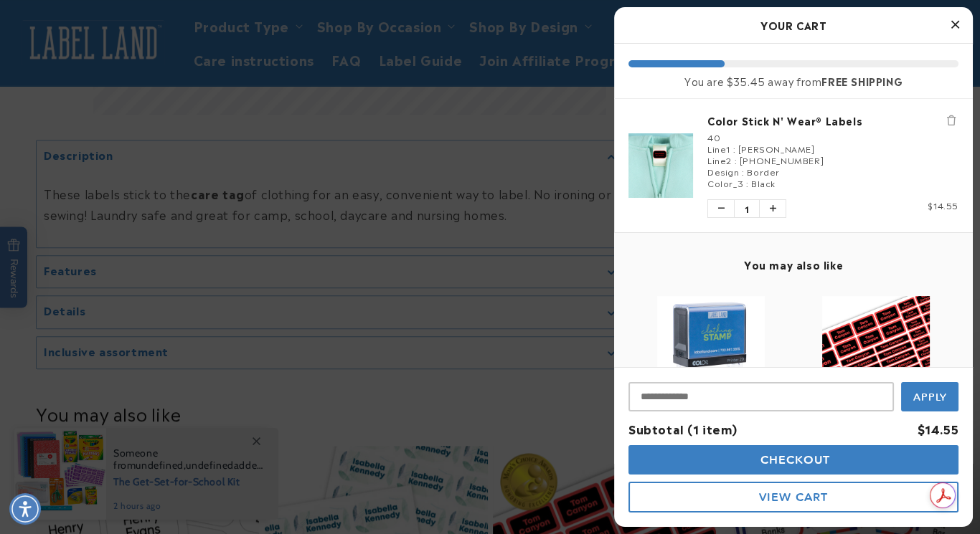
click at [90, 90] on div at bounding box center [490, 267] width 980 height 534
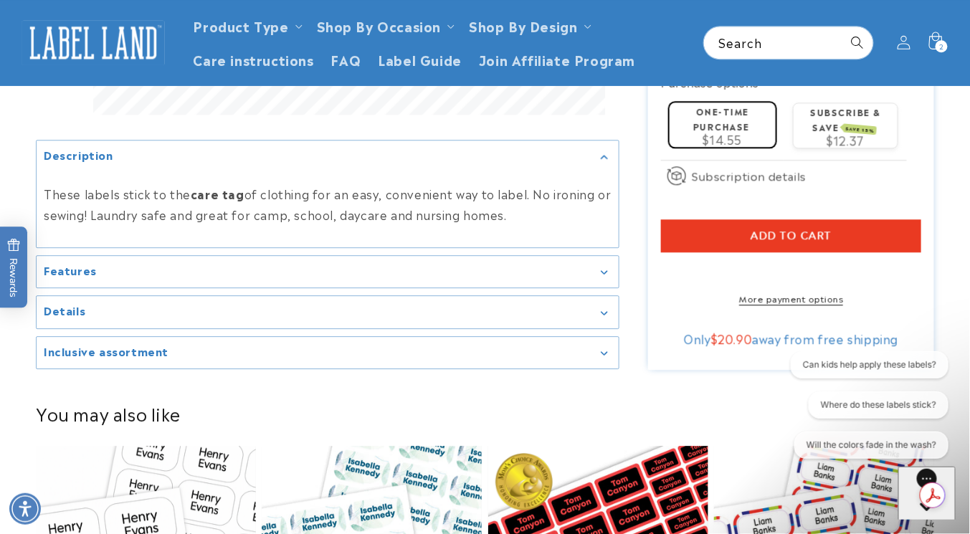
click at [90, 57] on img at bounding box center [93, 42] width 143 height 44
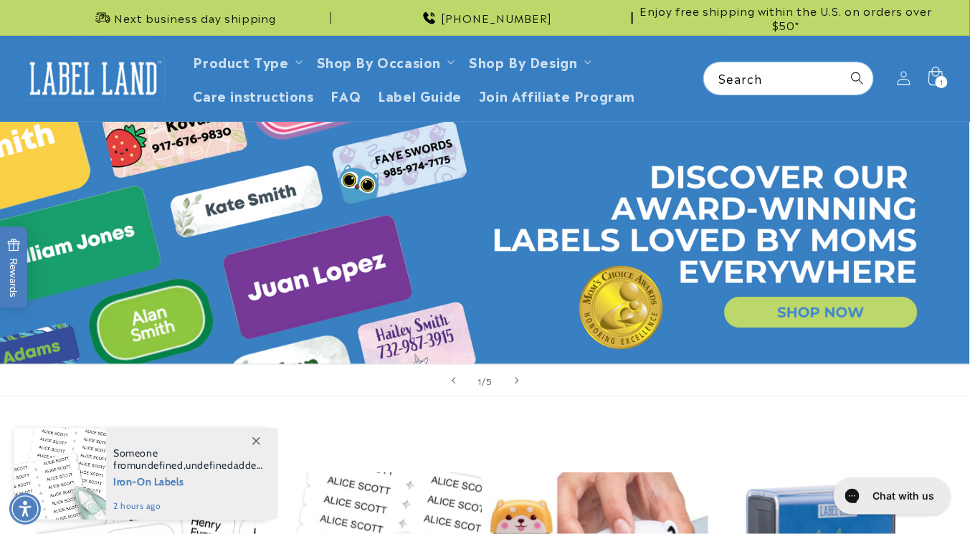
click at [940, 82] on span "1" at bounding box center [942, 82] width 4 height 12
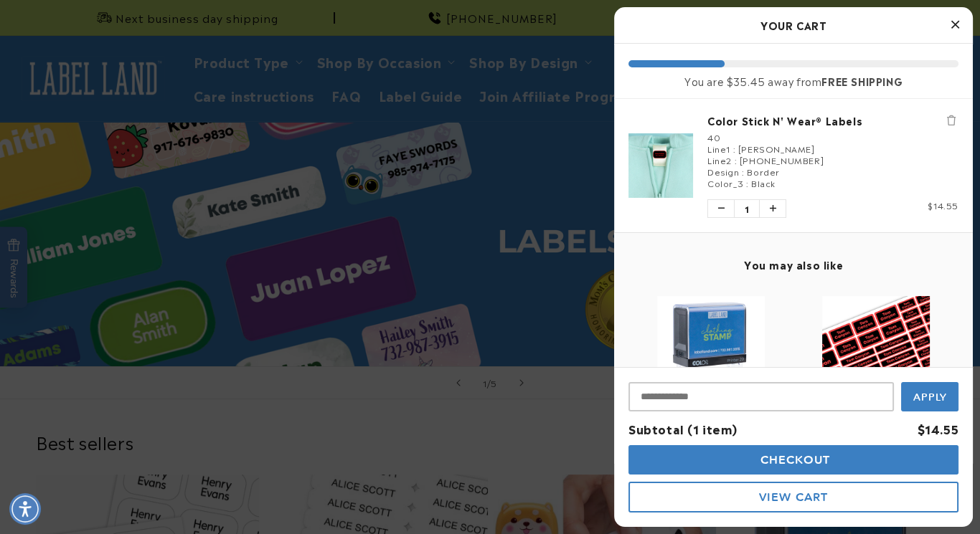
click at [787, 455] on span "Checkout" at bounding box center [794, 460] width 74 height 14
